Goal: Task Accomplishment & Management: Manage account settings

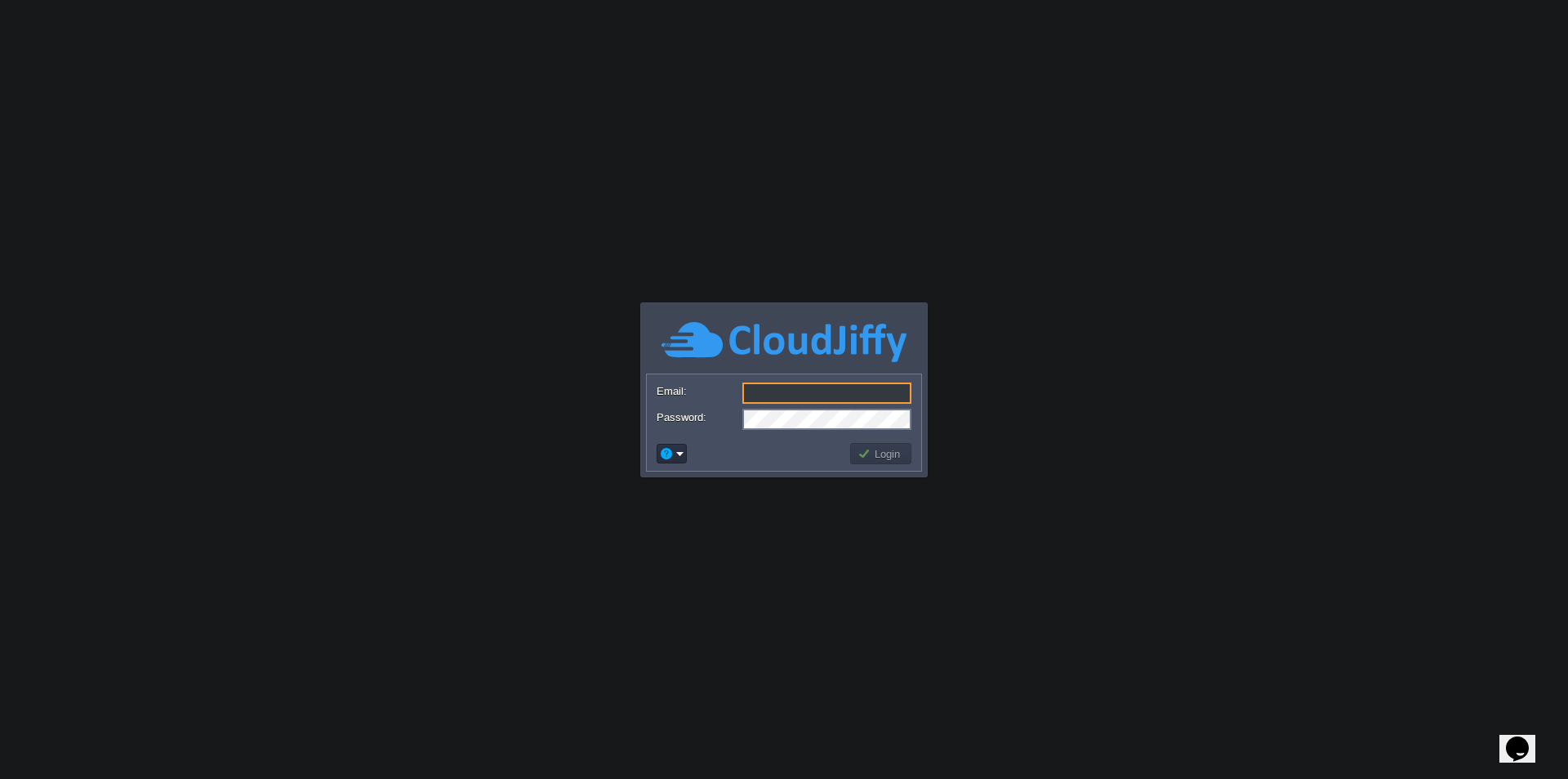
type input "[EMAIL_ADDRESS][DOMAIN_NAME]"
click at [882, 456] on button "Login" at bounding box center [880, 453] width 47 height 15
click at [894, 450] on button "Login" at bounding box center [880, 453] width 47 height 15
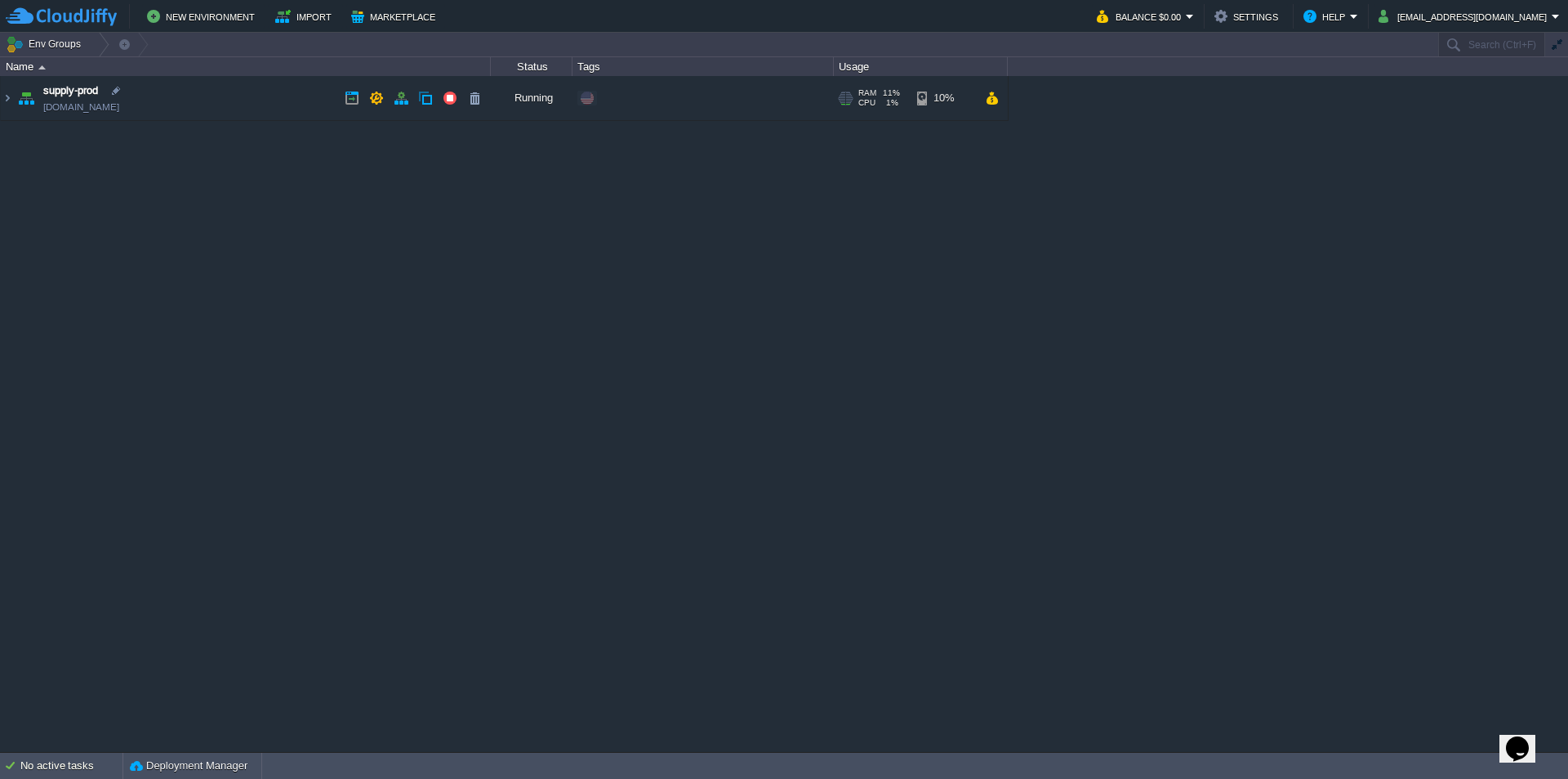
click at [22, 101] on img at bounding box center [26, 98] width 23 height 44
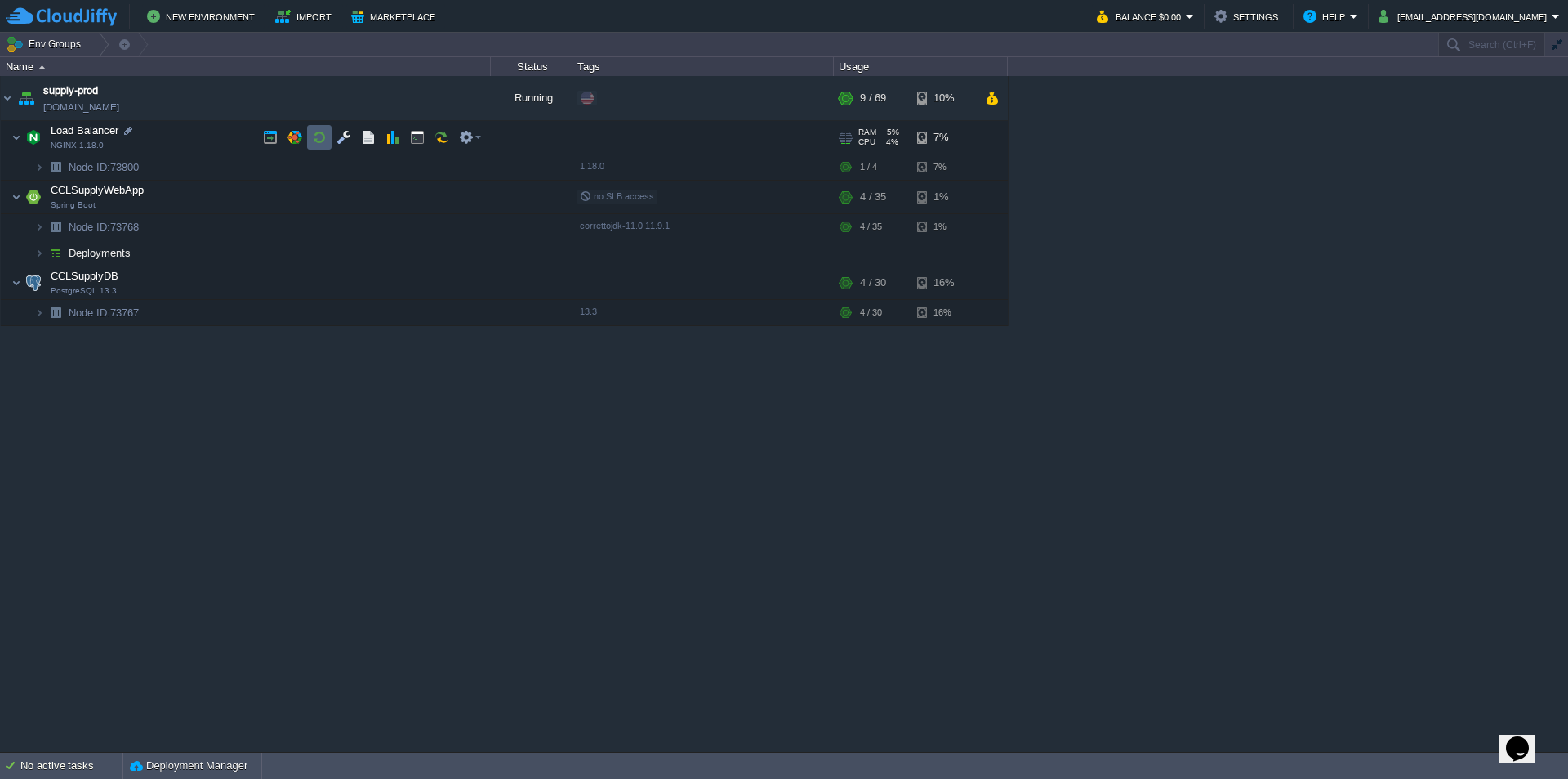
click at [327, 135] on td at bounding box center [319, 137] width 25 height 25
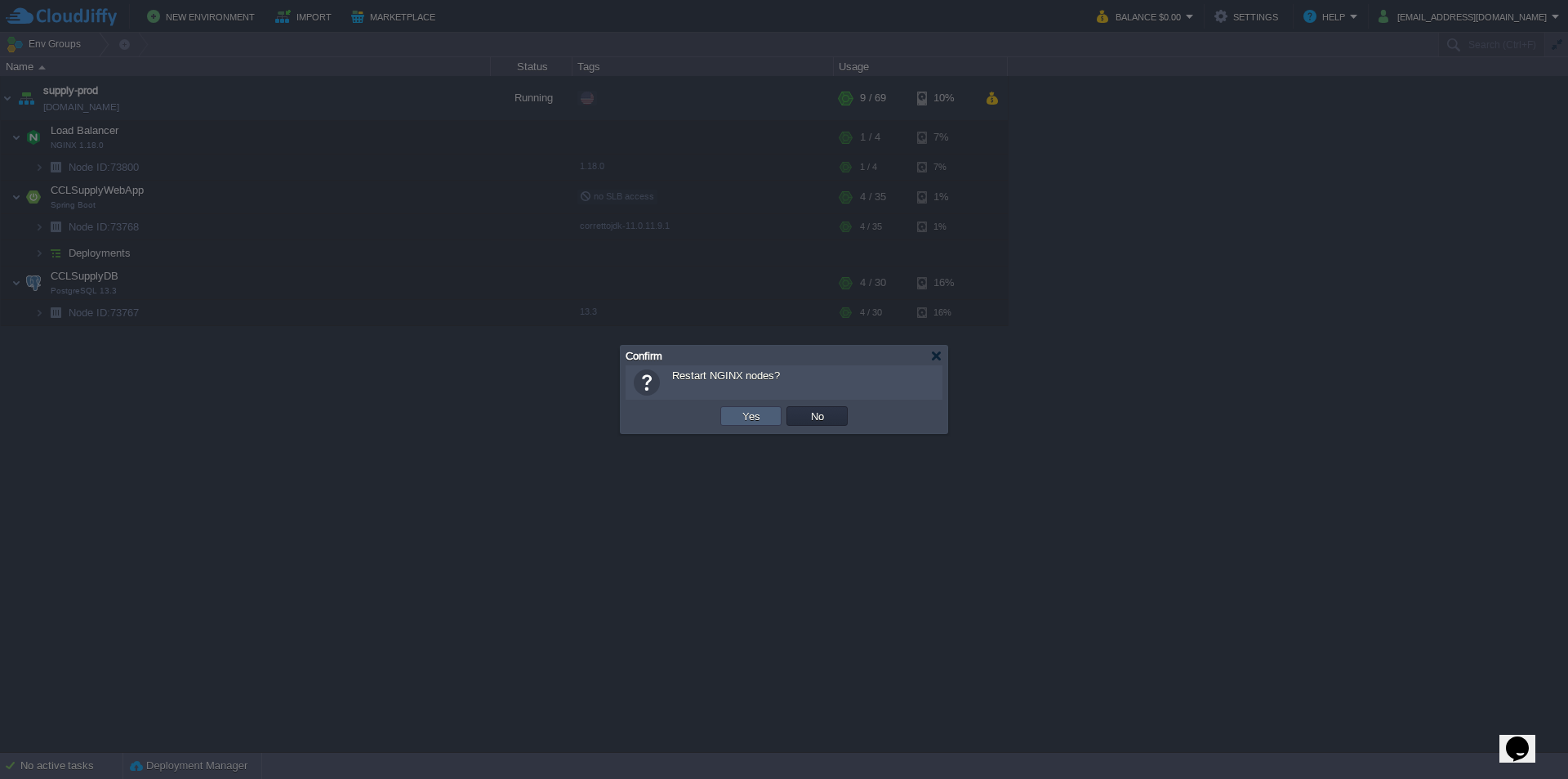
drag, startPoint x: 742, startPoint y: 416, endPoint x: 694, endPoint y: 399, distance: 50.9
click at [743, 417] on button "Yes" at bounding box center [752, 415] width 28 height 15
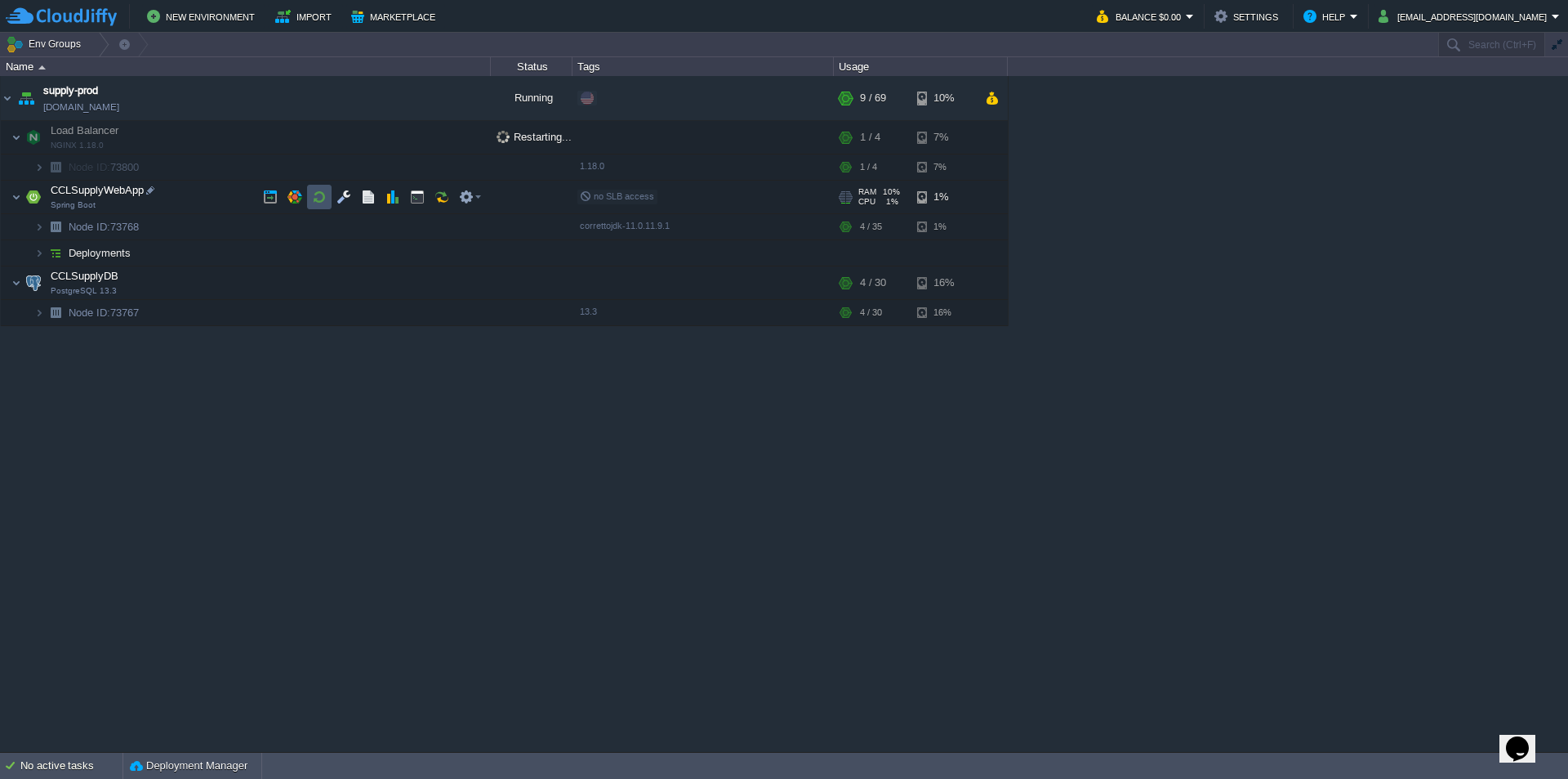
drag, startPoint x: 314, startPoint y: 198, endPoint x: 377, endPoint y: 232, distance: 71.6
click at [315, 199] on button "button" at bounding box center [319, 197] width 15 height 15
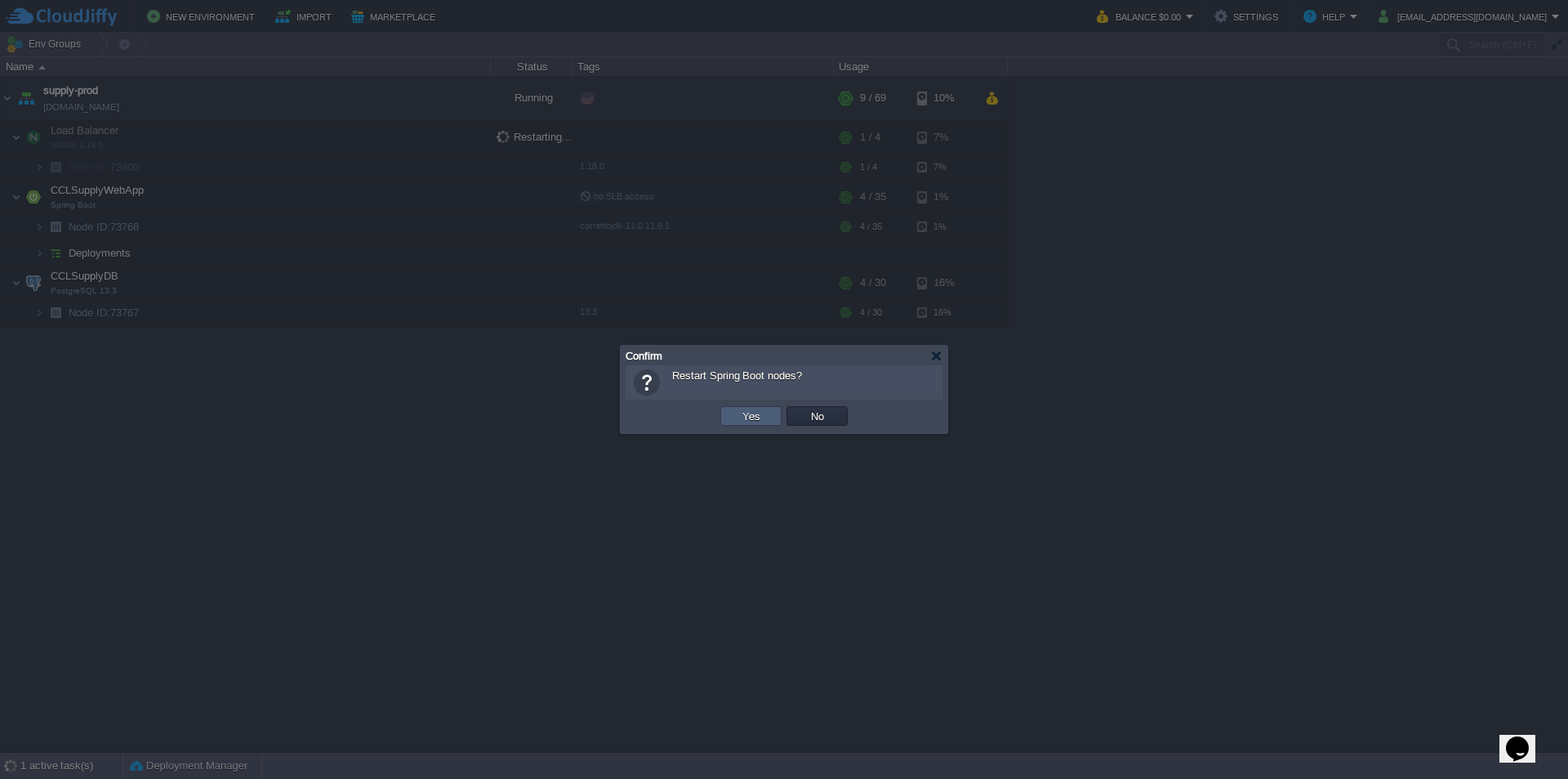
drag, startPoint x: 723, startPoint y: 409, endPoint x: 656, endPoint y: 403, distance: 67.3
click at [724, 409] on td "Yes" at bounding box center [751, 416] width 61 height 20
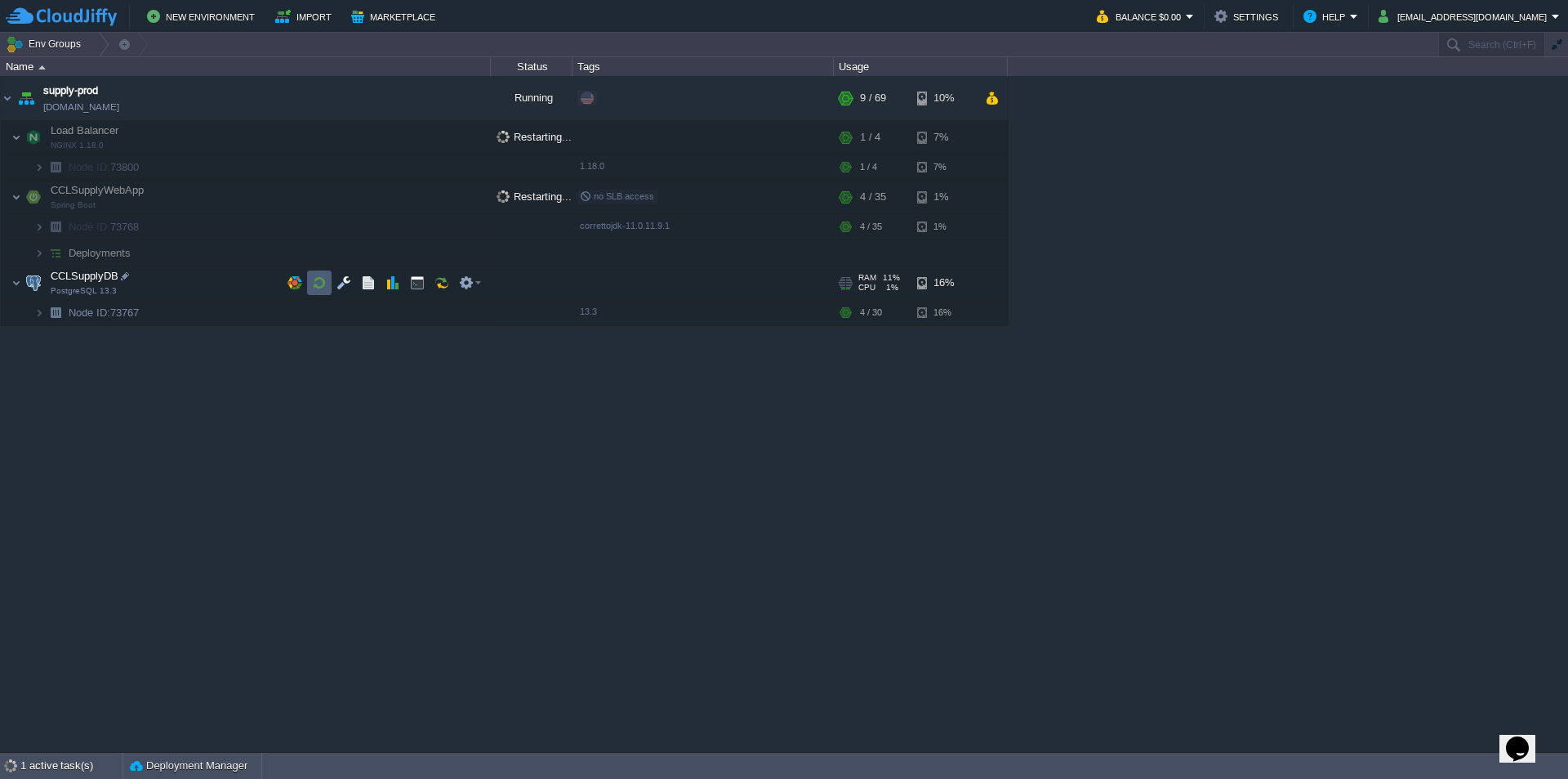
click at [317, 284] on button "button" at bounding box center [319, 283] width 15 height 15
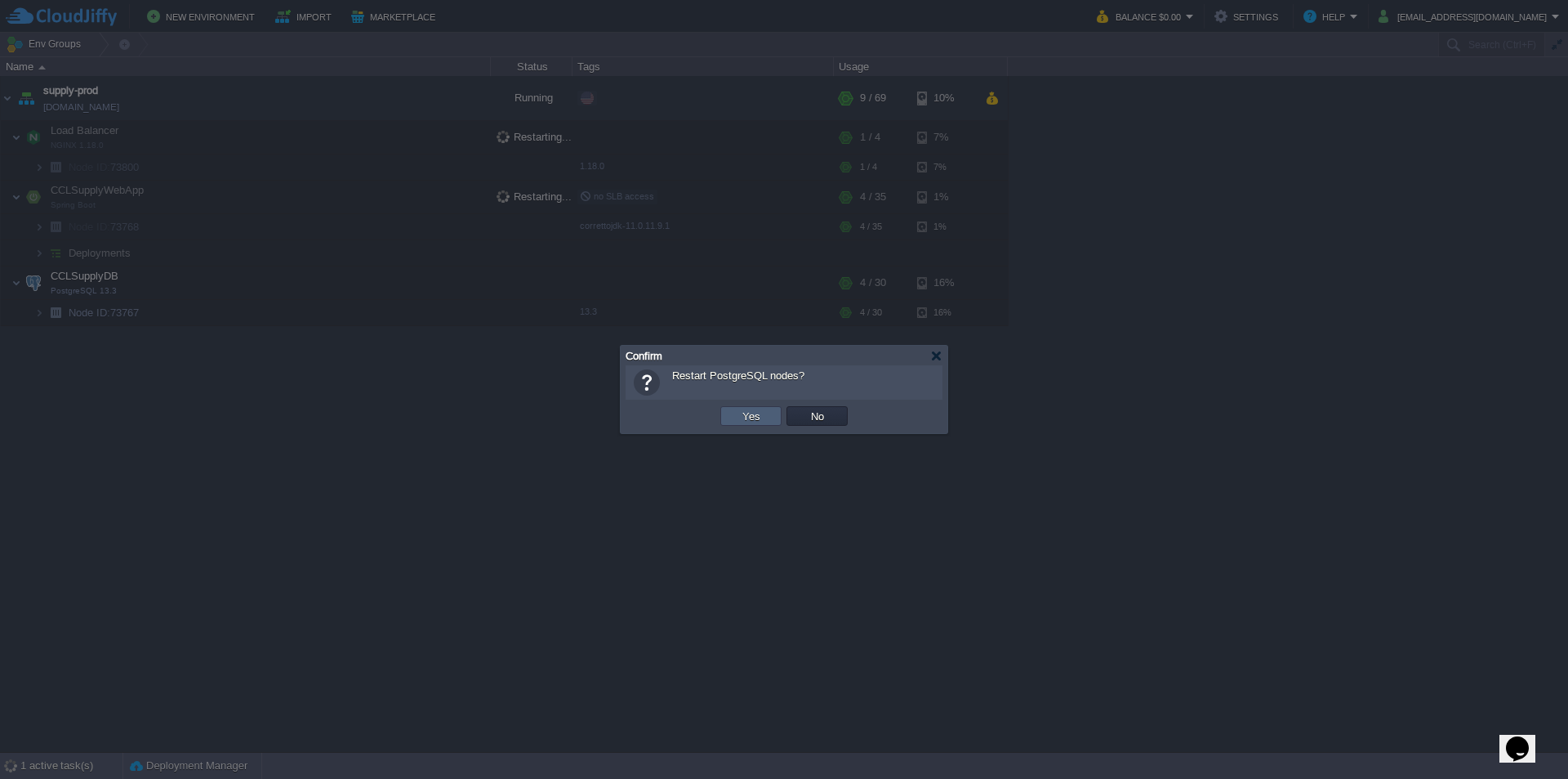
click at [763, 415] on button "Yes" at bounding box center [752, 415] width 28 height 15
